Goal: Entertainment & Leisure: Consume media (video, audio)

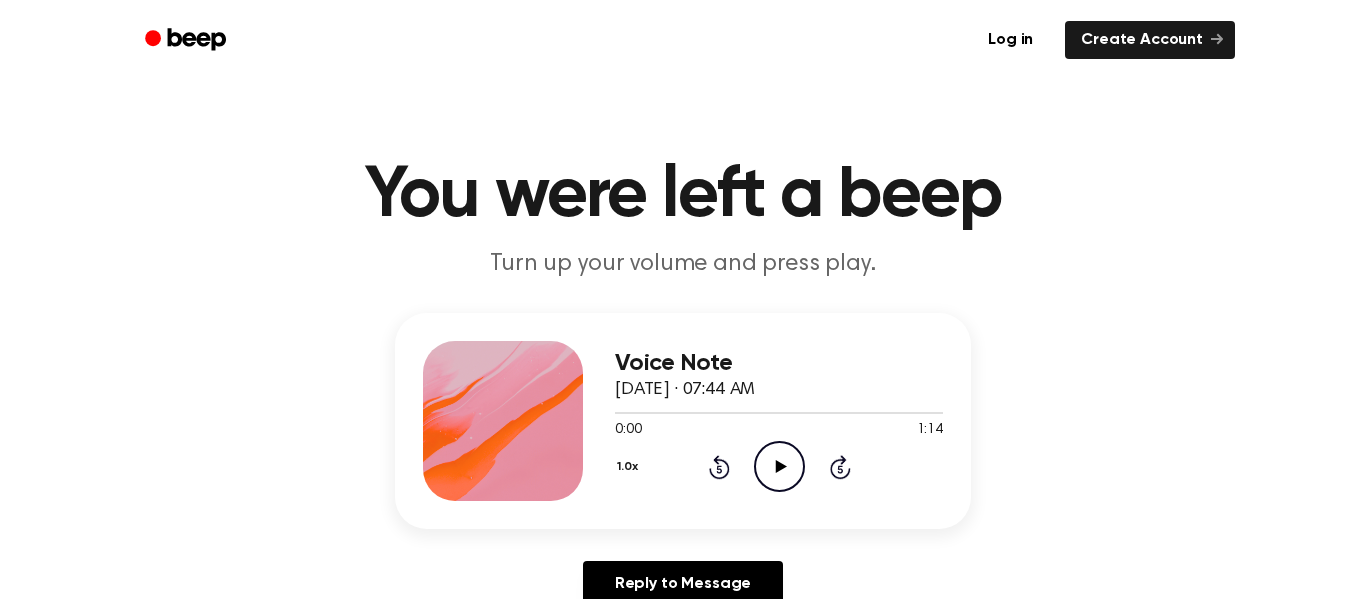
click at [773, 460] on icon "Play Audio" at bounding box center [779, 466] width 51 height 51
click at [976, 481] on div "Voice Note September 6, 2024 · 07:44 AM 1:14 1:14 Your browser does not support…" at bounding box center [683, 468] width 1318 height 310
click at [768, 466] on icon "Play Audio" at bounding box center [779, 466] width 51 height 51
click at [789, 470] on icon "Play Audio" at bounding box center [779, 466] width 51 height 51
click at [789, 472] on icon "Pause Audio" at bounding box center [779, 466] width 51 height 51
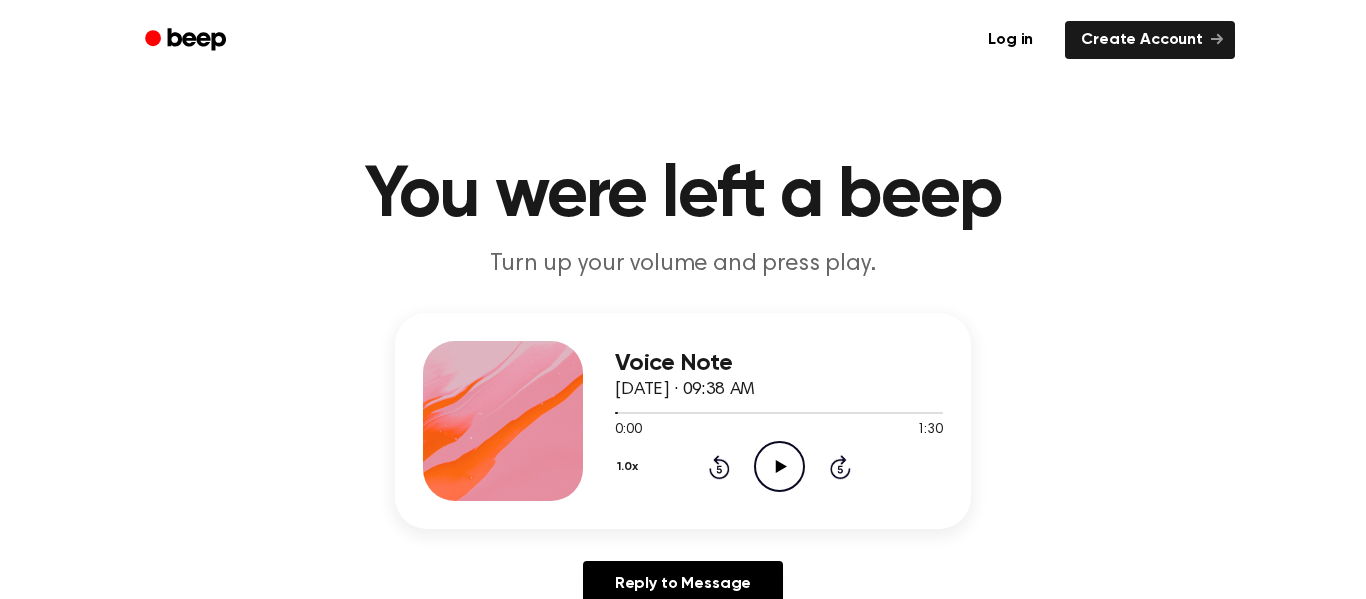
click at [789, 474] on icon "Play Audio" at bounding box center [779, 466] width 51 height 51
click at [768, 445] on icon "Play Audio" at bounding box center [779, 466] width 51 height 51
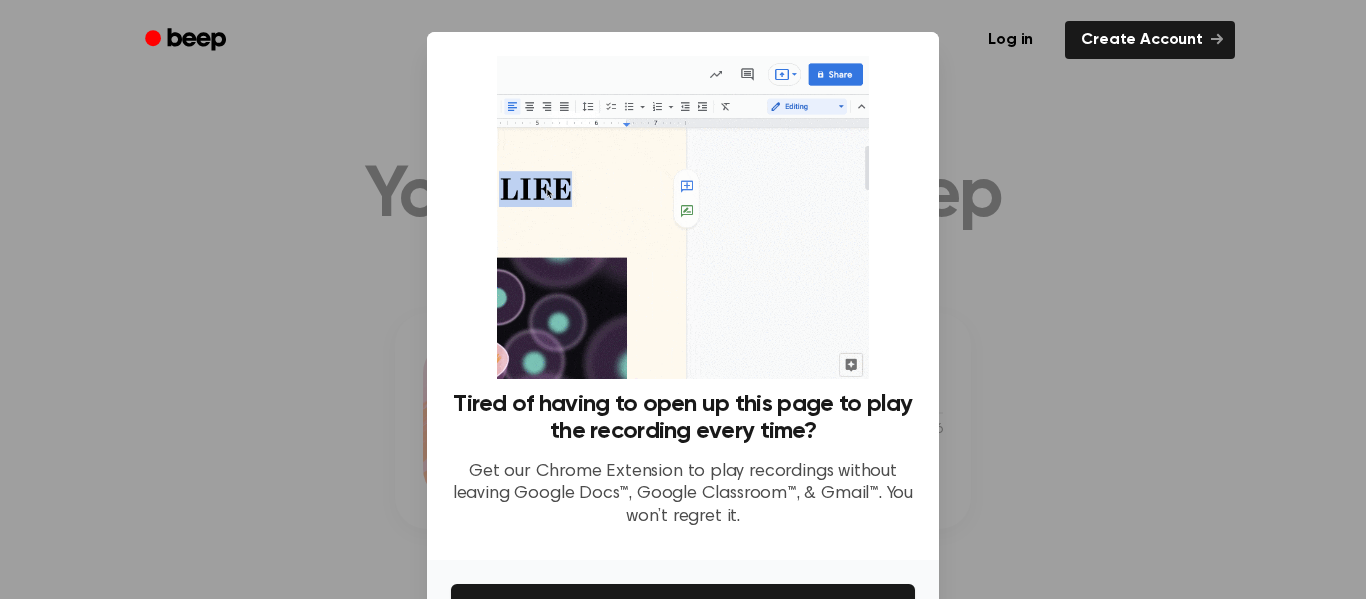
click at [968, 451] on div at bounding box center [683, 299] width 1366 height 599
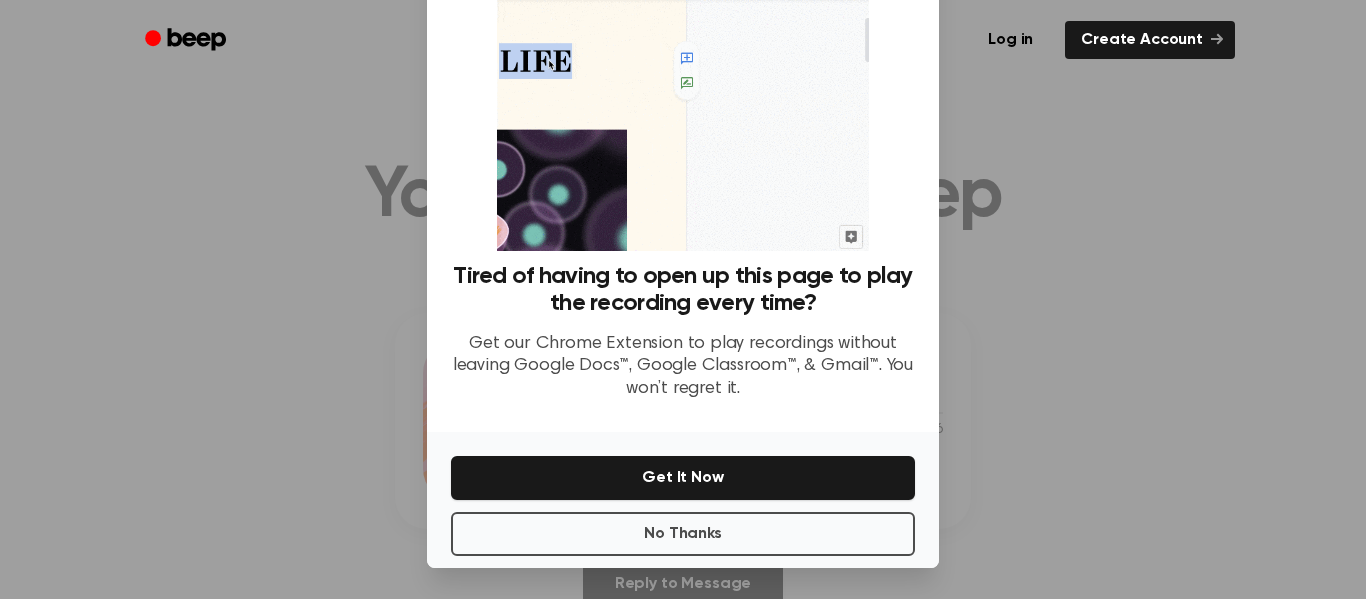
scroll to position [129, 0]
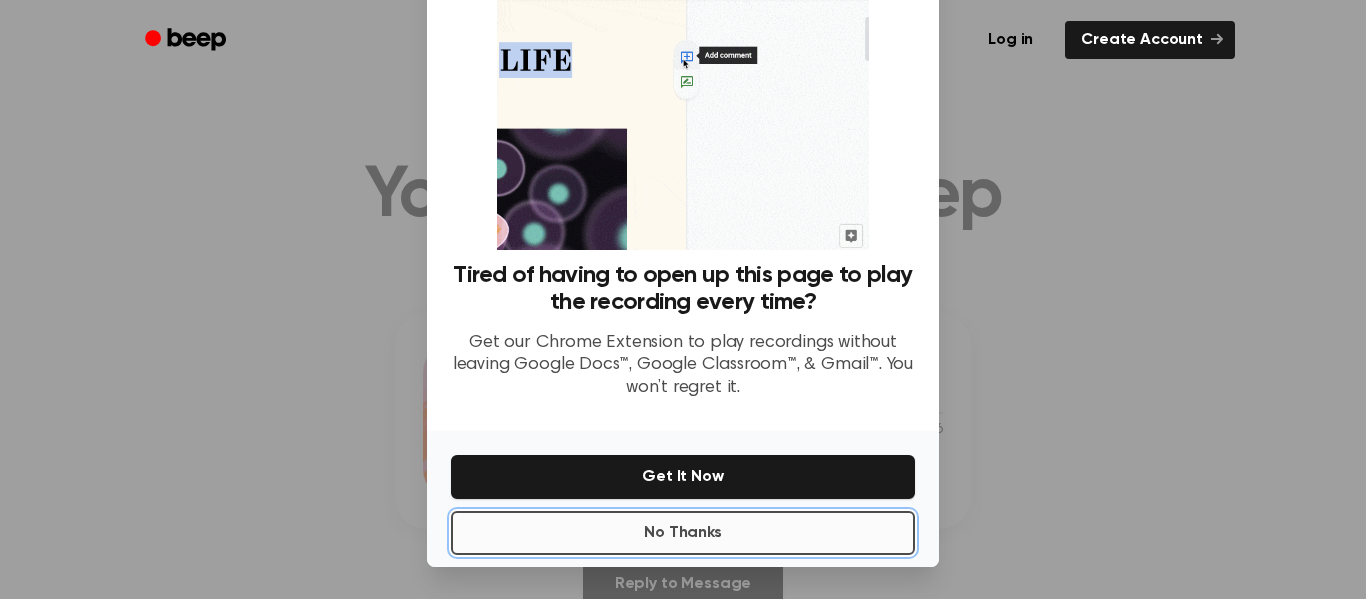
click at [510, 532] on button "No Thanks" at bounding box center [683, 533] width 464 height 44
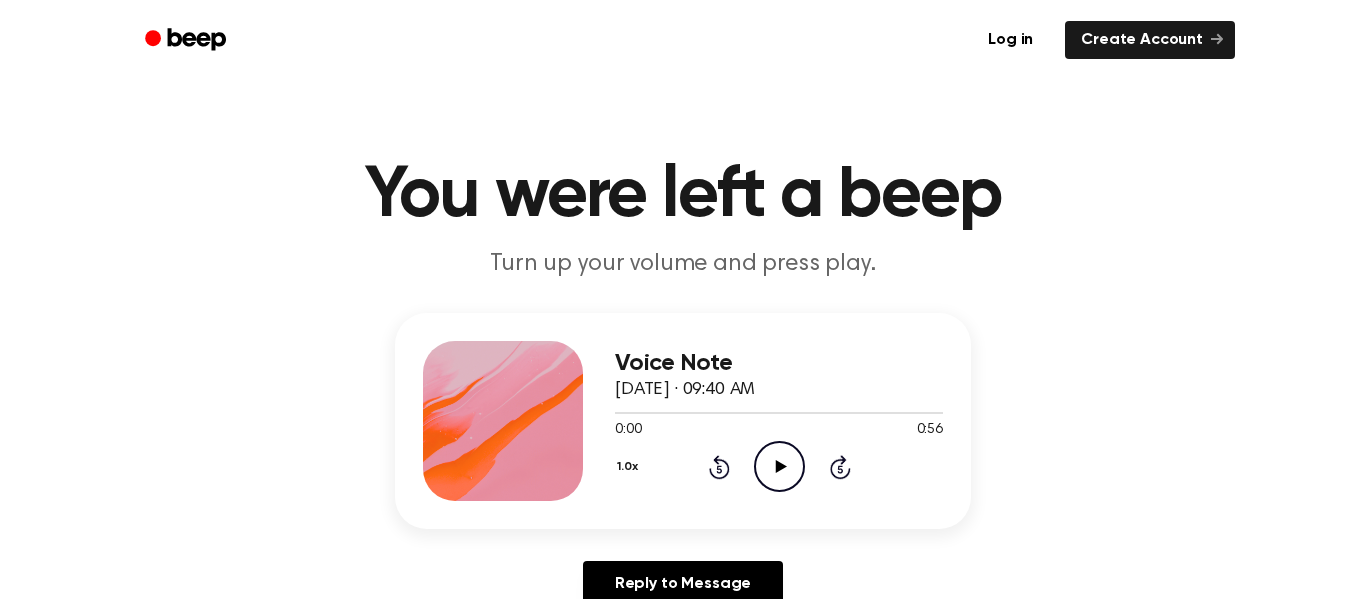
click at [790, 450] on icon "Play Audio" at bounding box center [779, 466] width 51 height 51
click at [778, 448] on icon "Pause Audio" at bounding box center [779, 466] width 51 height 51
click at [773, 438] on div "0:39 0:56" at bounding box center [779, 430] width 328 height 21
click at [774, 441] on icon "Play Audio" at bounding box center [779, 466] width 51 height 51
